Goal: Understand process/instructions: Learn about a topic

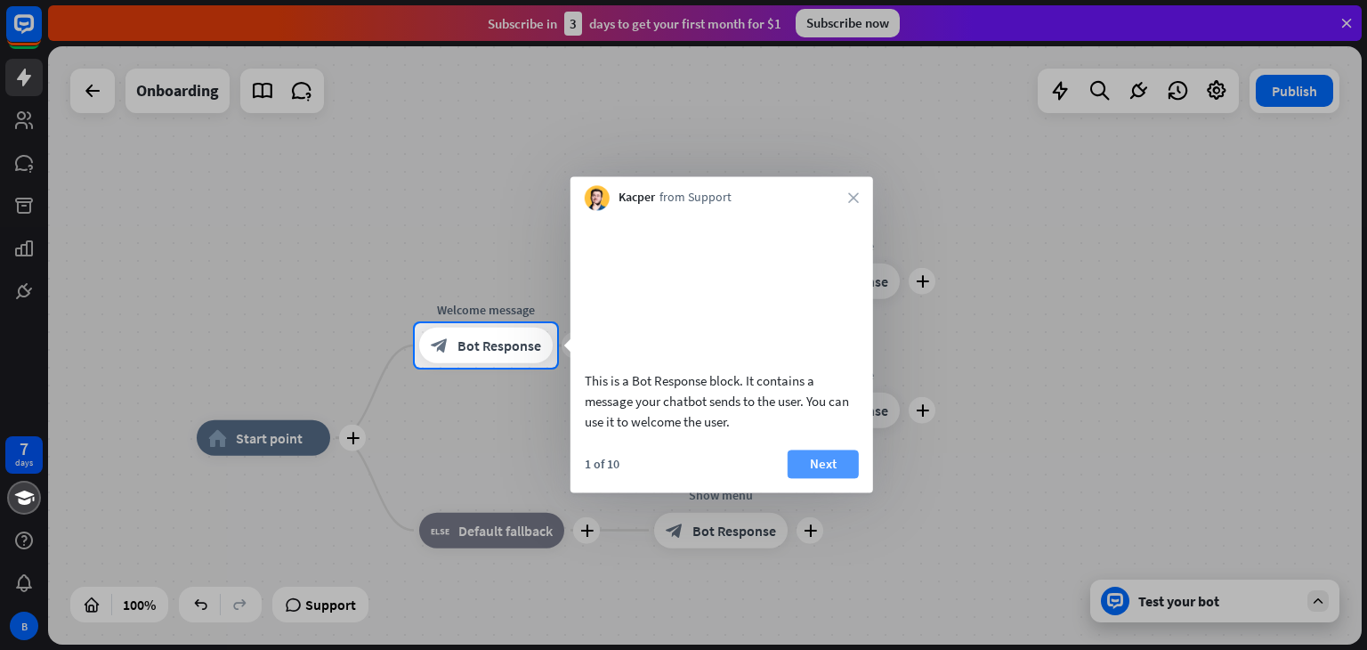
click at [830, 478] on button "Next" at bounding box center [823, 464] width 71 height 28
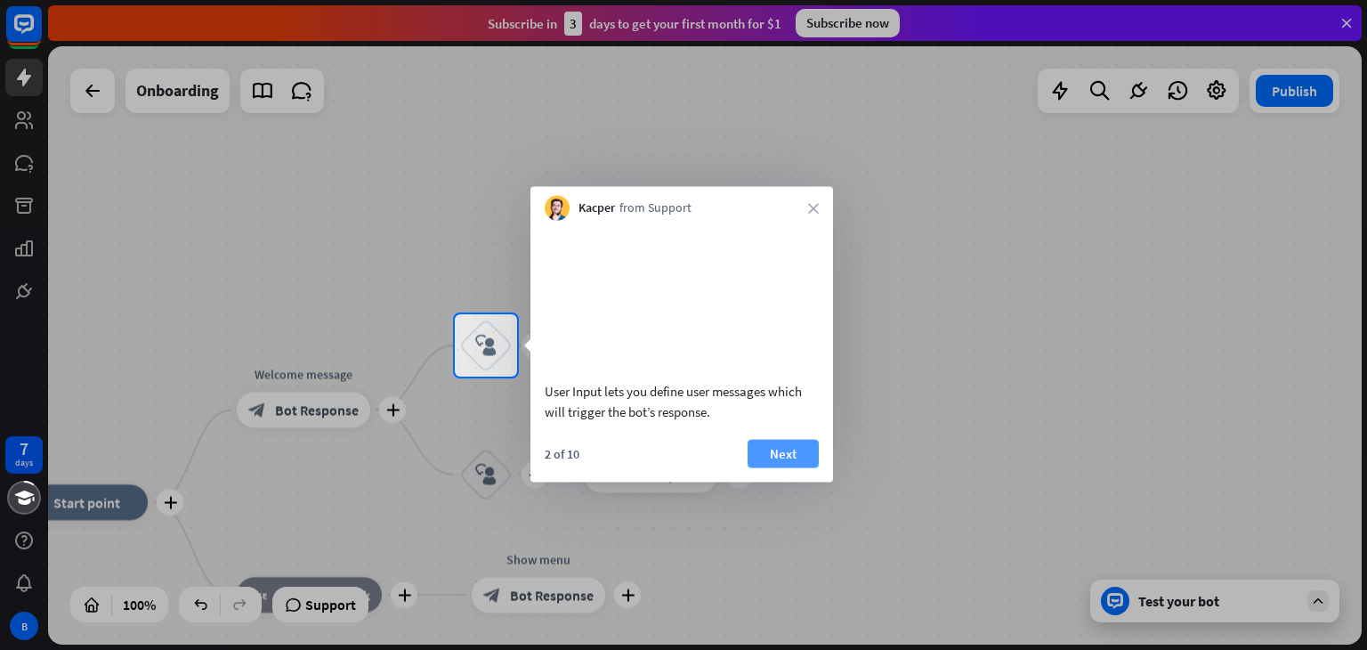
click at [810, 467] on button "Next" at bounding box center [783, 453] width 71 height 28
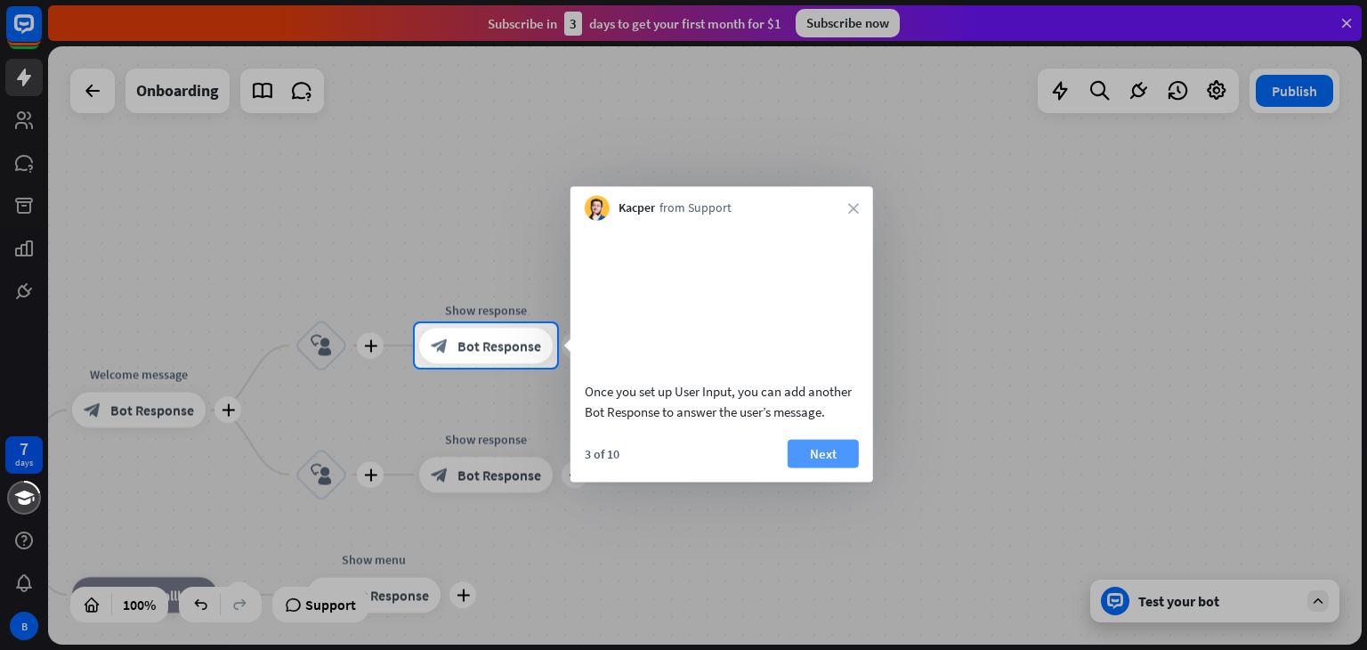
click at [810, 467] on button "Next" at bounding box center [823, 453] width 71 height 28
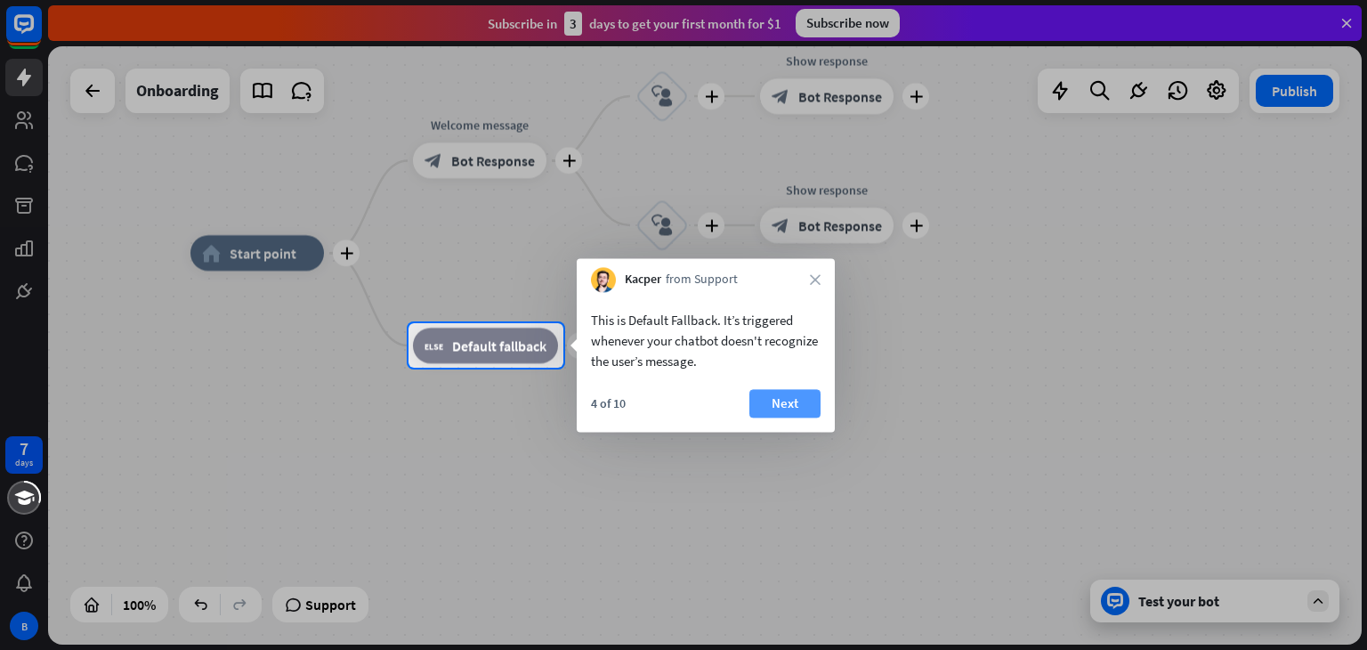
click at [783, 413] on button "Next" at bounding box center [785, 403] width 71 height 28
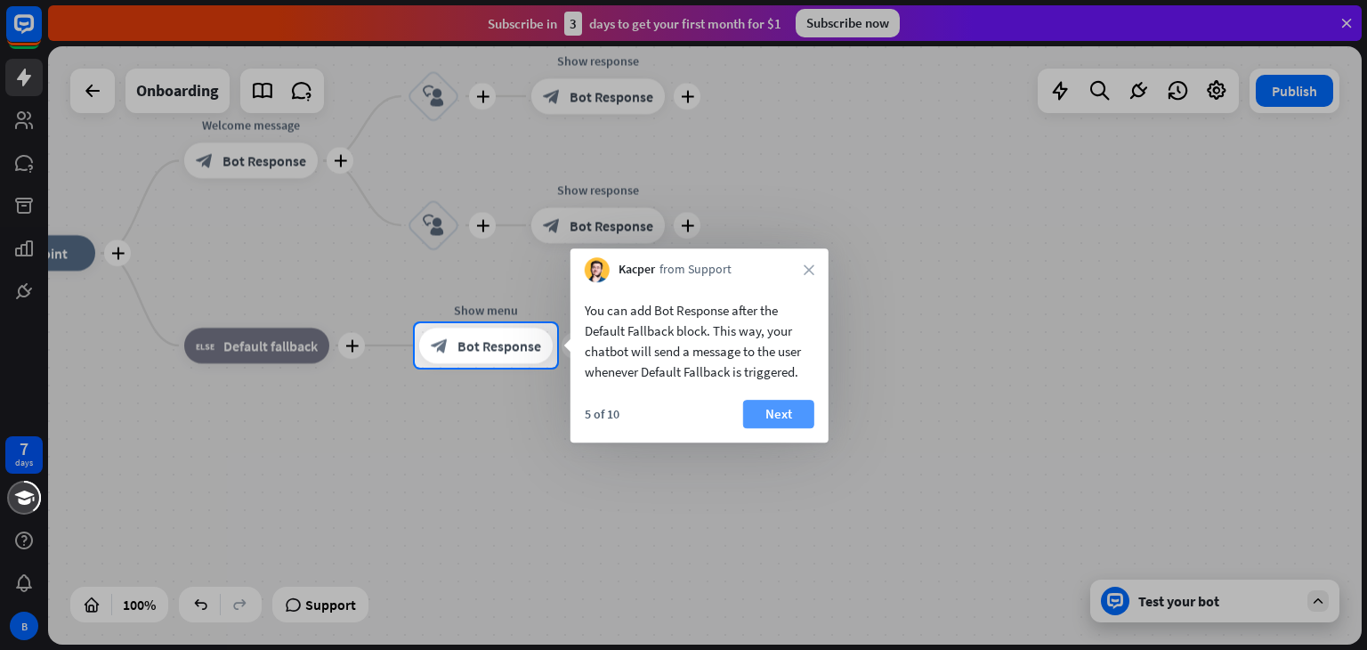
click at [789, 406] on button "Next" at bounding box center [778, 414] width 71 height 28
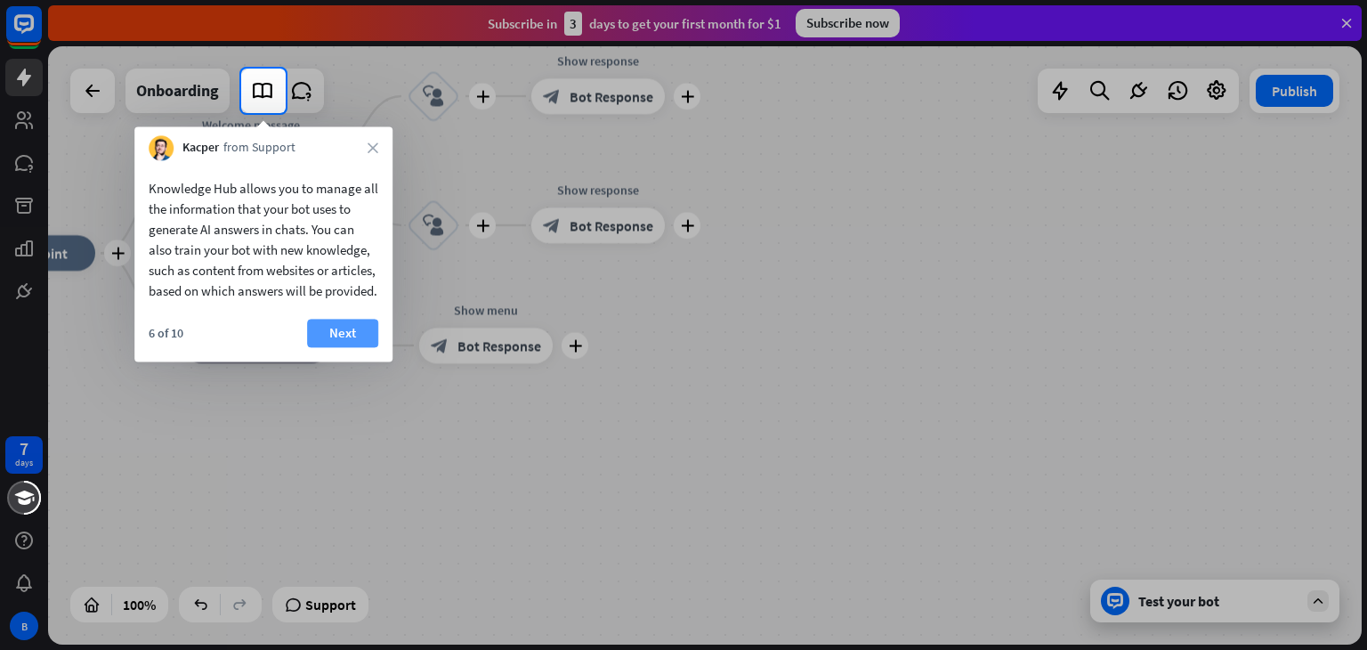
click at [342, 347] on button "Next" at bounding box center [342, 333] width 71 height 28
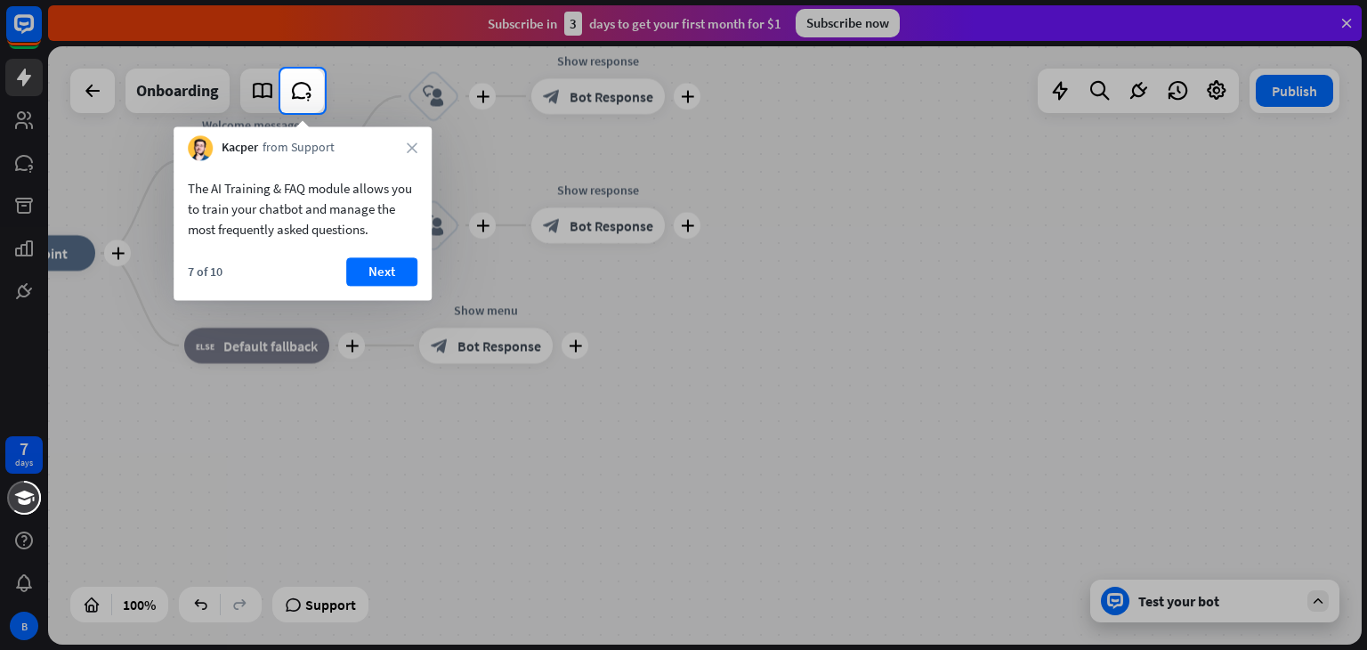
click at [374, 292] on div "7 of 10 Next" at bounding box center [303, 278] width 258 height 43
click at [379, 273] on button "Next" at bounding box center [381, 271] width 71 height 28
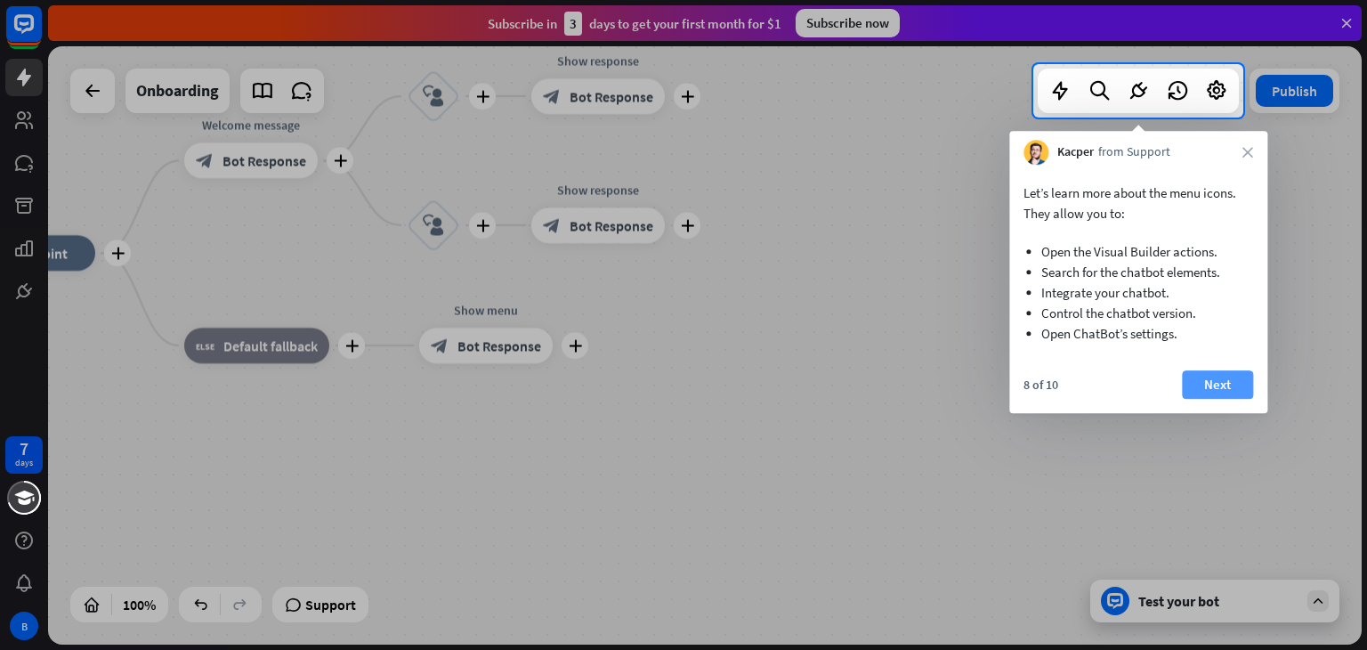
click at [1232, 385] on button "Next" at bounding box center [1217, 384] width 71 height 28
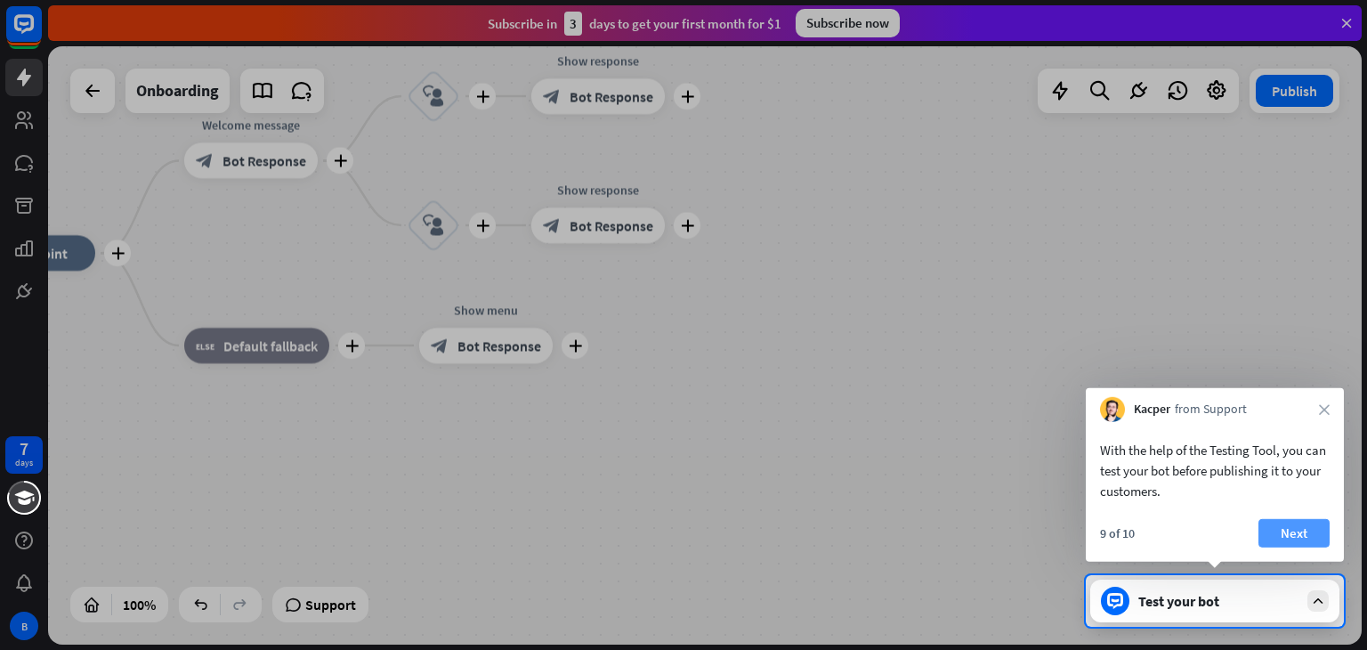
click at [1296, 532] on button "Next" at bounding box center [1294, 533] width 71 height 28
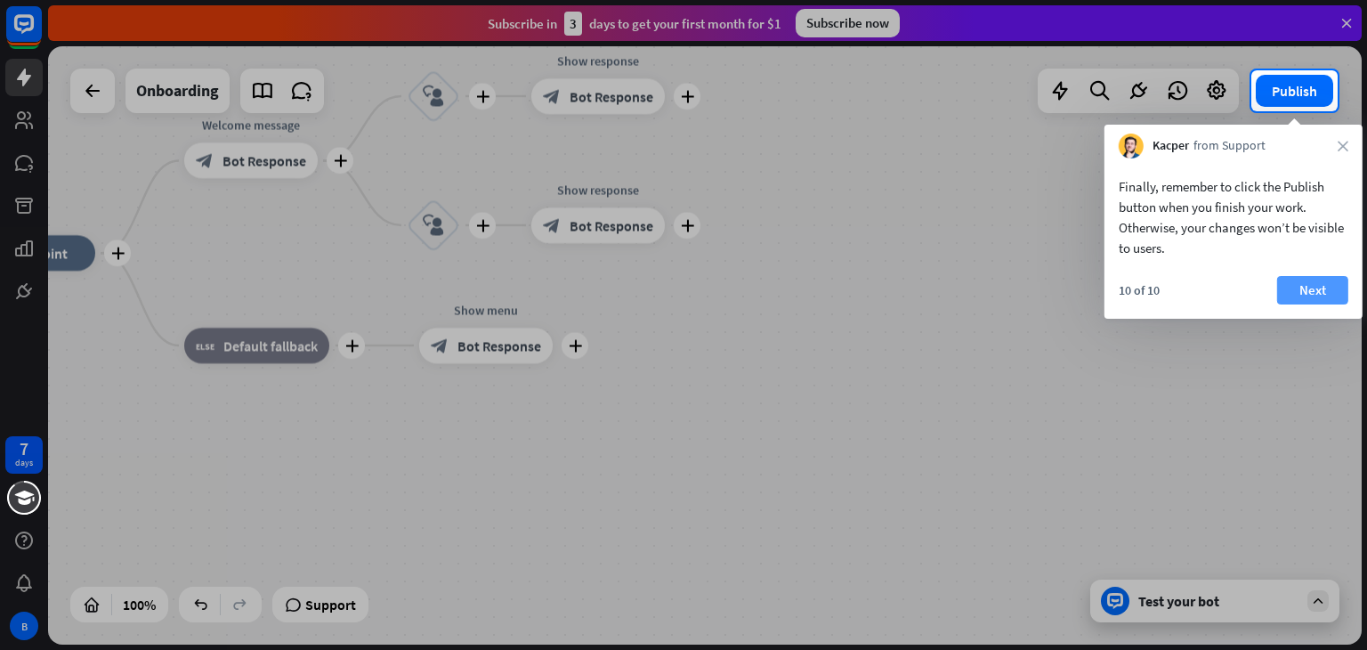
click at [1310, 292] on button "Next" at bounding box center [1313, 290] width 71 height 28
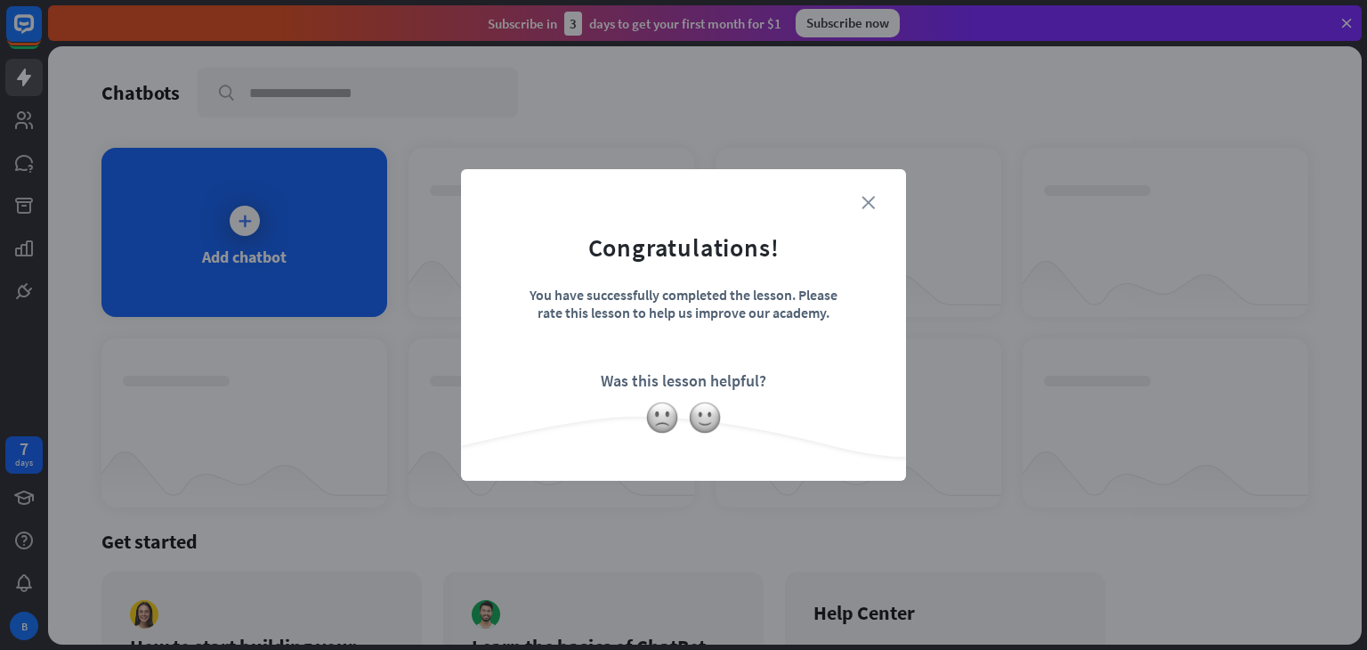
click at [873, 206] on icon "close" at bounding box center [868, 202] width 13 height 13
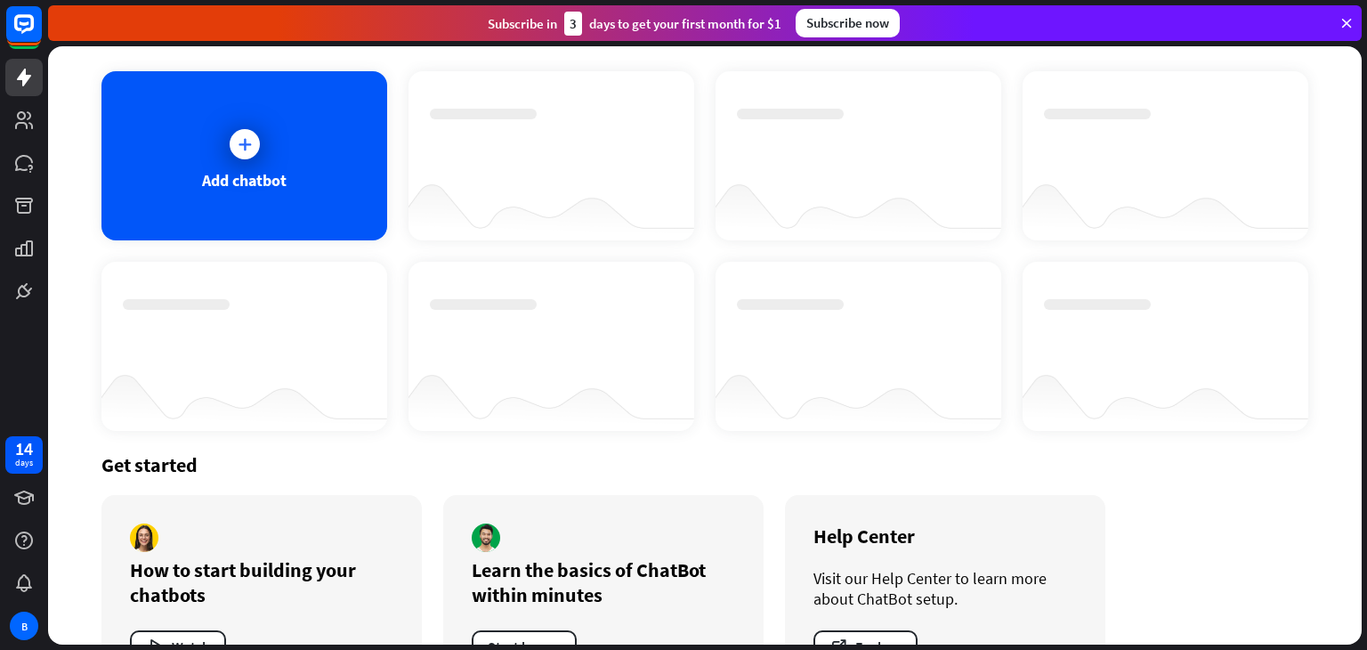
scroll to position [143, 0]
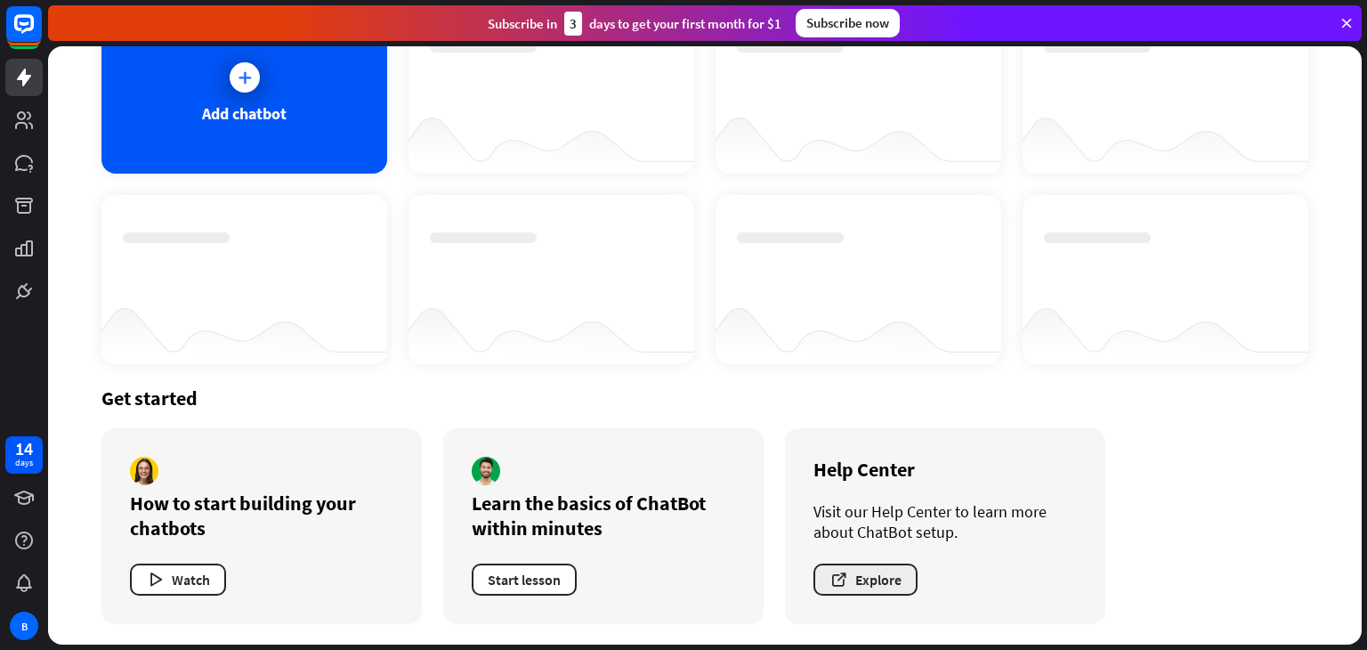
click at [886, 588] on button "Explore" at bounding box center [866, 580] width 104 height 32
click at [24, 120] on icon at bounding box center [23, 120] width 21 height 21
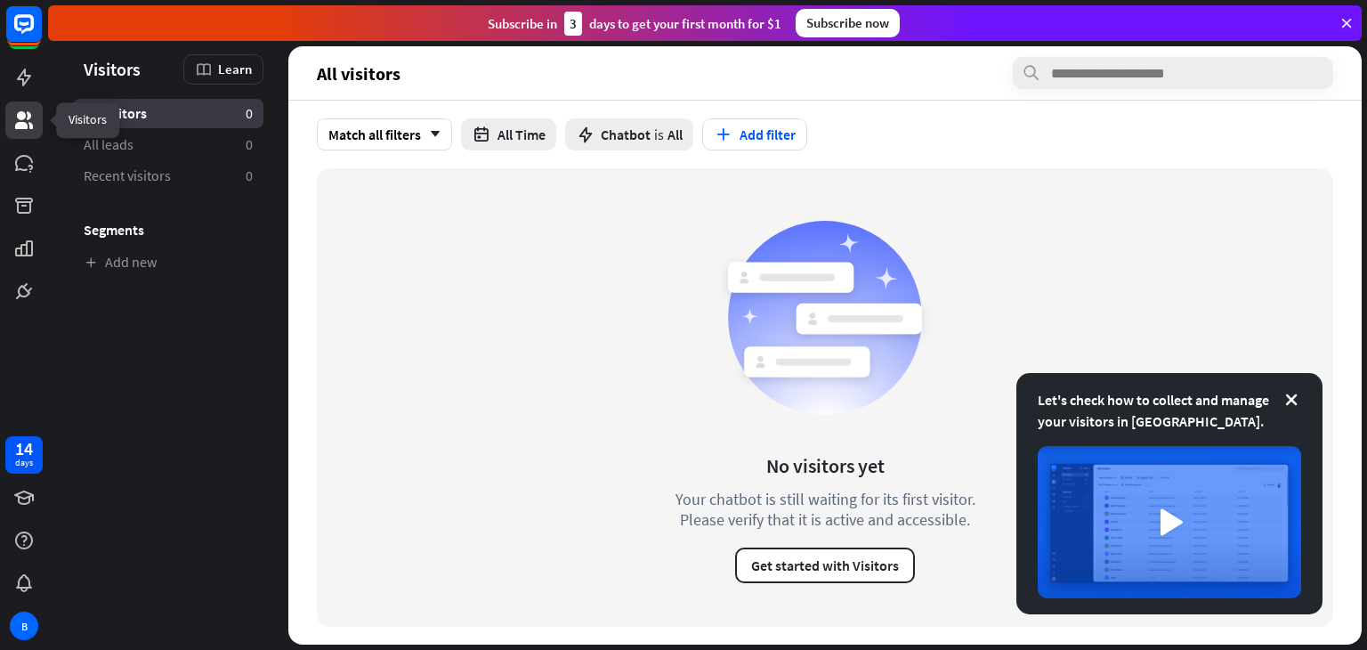
click at [14, 111] on icon at bounding box center [23, 120] width 21 height 21
click at [20, 79] on icon at bounding box center [24, 78] width 14 height 18
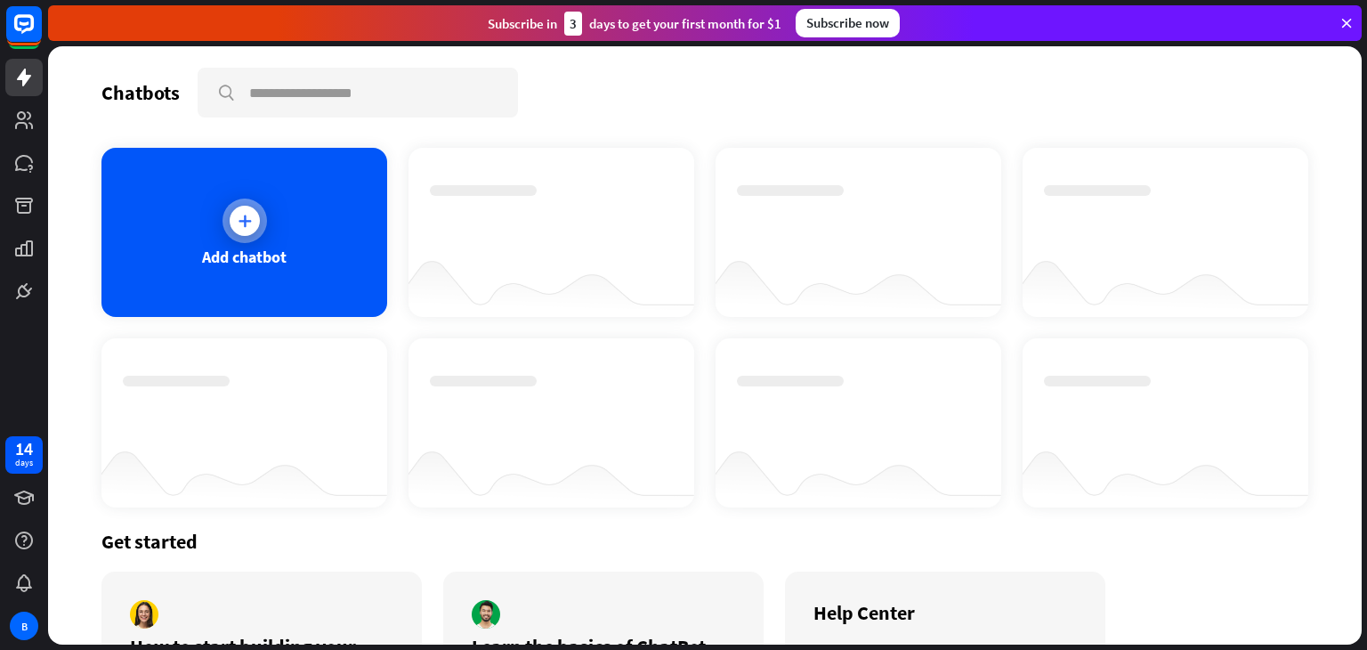
click at [248, 229] on div at bounding box center [245, 221] width 30 height 30
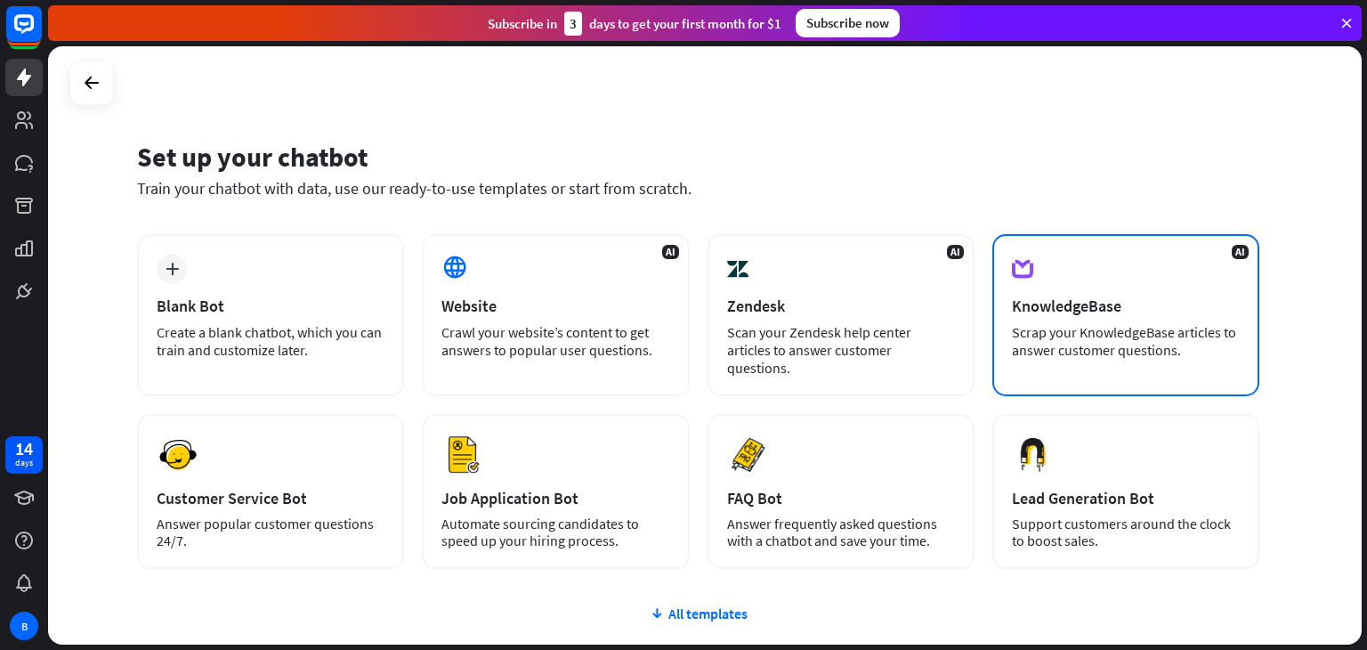
click at [1137, 323] on div "Scrap your KnowledgeBase articles to answer customer questions." at bounding box center [1126, 341] width 228 height 36
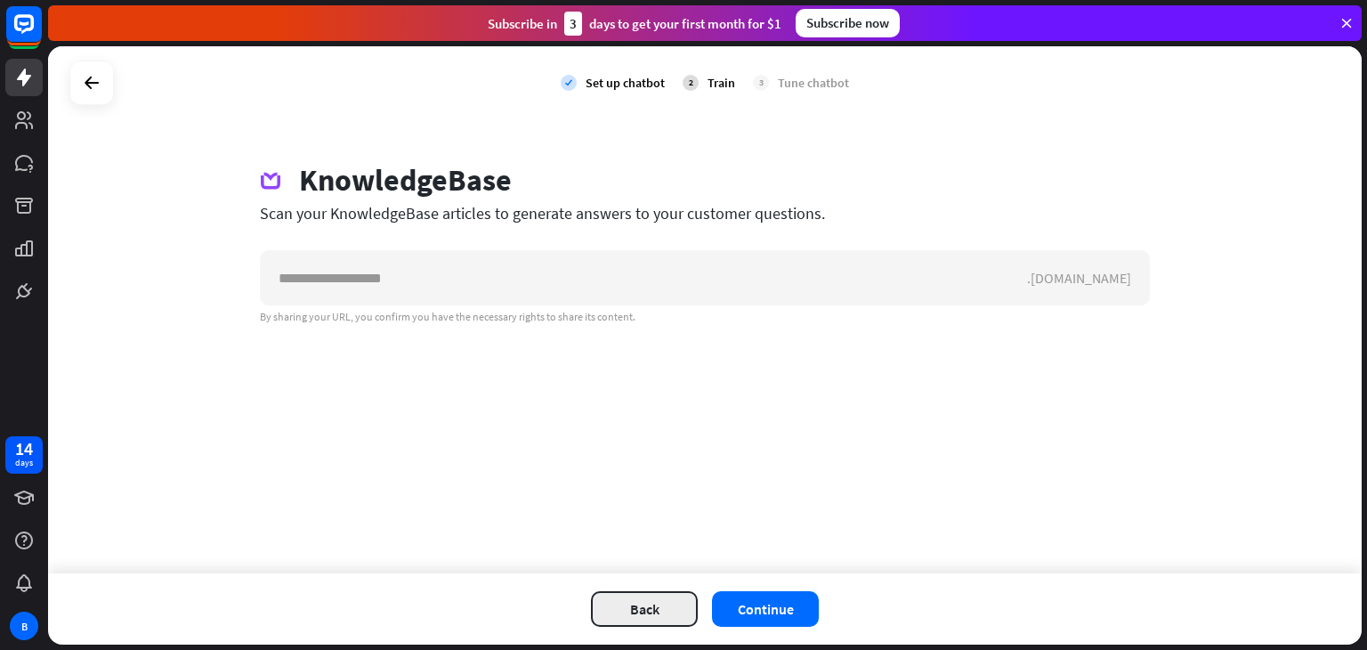
click at [639, 611] on button "Back" at bounding box center [644, 609] width 107 height 36
